Goal: Task Accomplishment & Management: Manage account settings

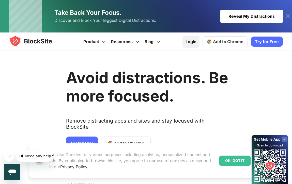
click at [191, 40] on link "Login" at bounding box center [190, 42] width 17 height 12
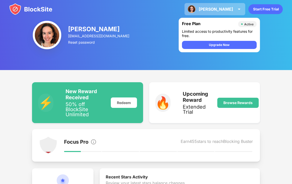
click at [233, 10] on div "[PERSON_NAME] [PERSON_NAME] View Account Insights Premium Rewards Settings Supp…" at bounding box center [214, 9] width 61 height 12
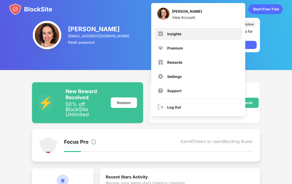
click at [172, 36] on div "Insights" at bounding box center [198, 34] width 88 height 12
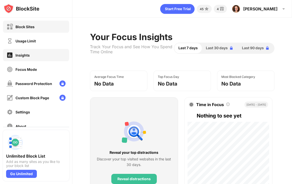
click at [28, 24] on div "Block Sites" at bounding box center [21, 27] width 28 height 6
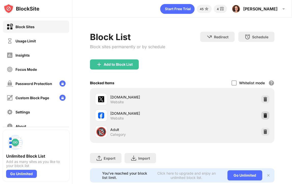
click at [266, 117] on img at bounding box center [264, 115] width 5 height 5
